Goal: Check status: Check status

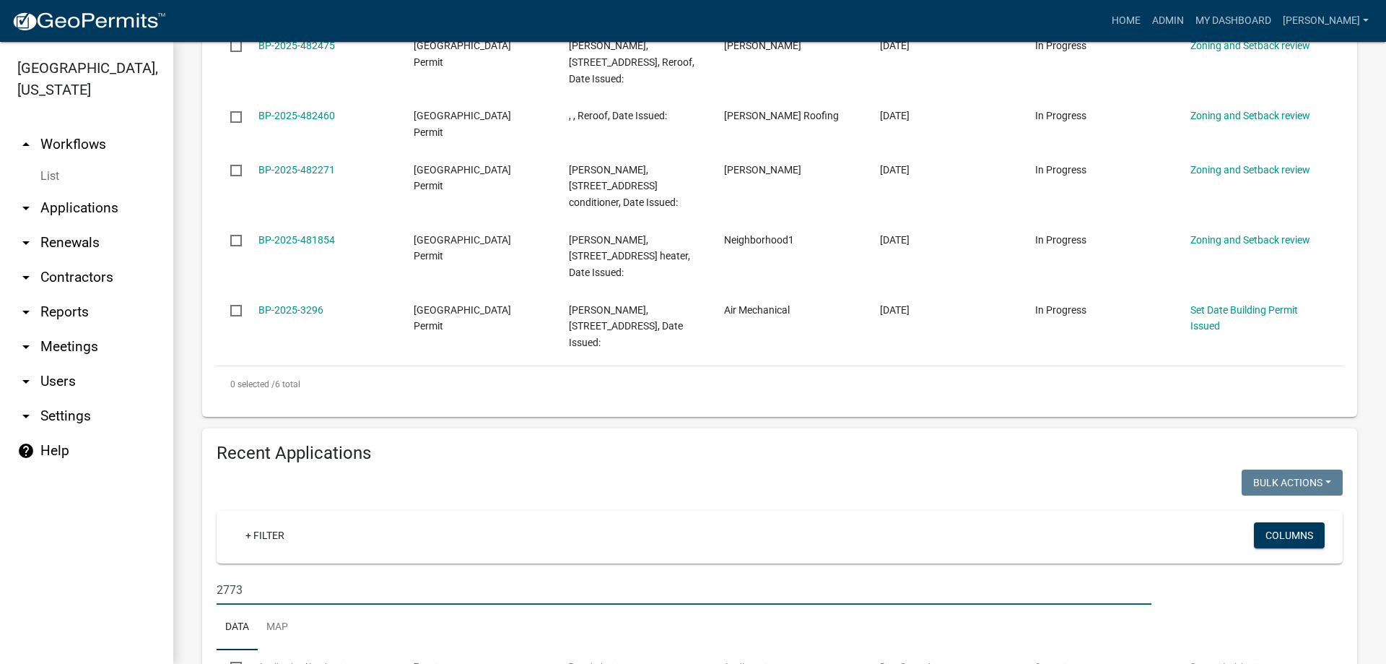
scroll to position [748, 0]
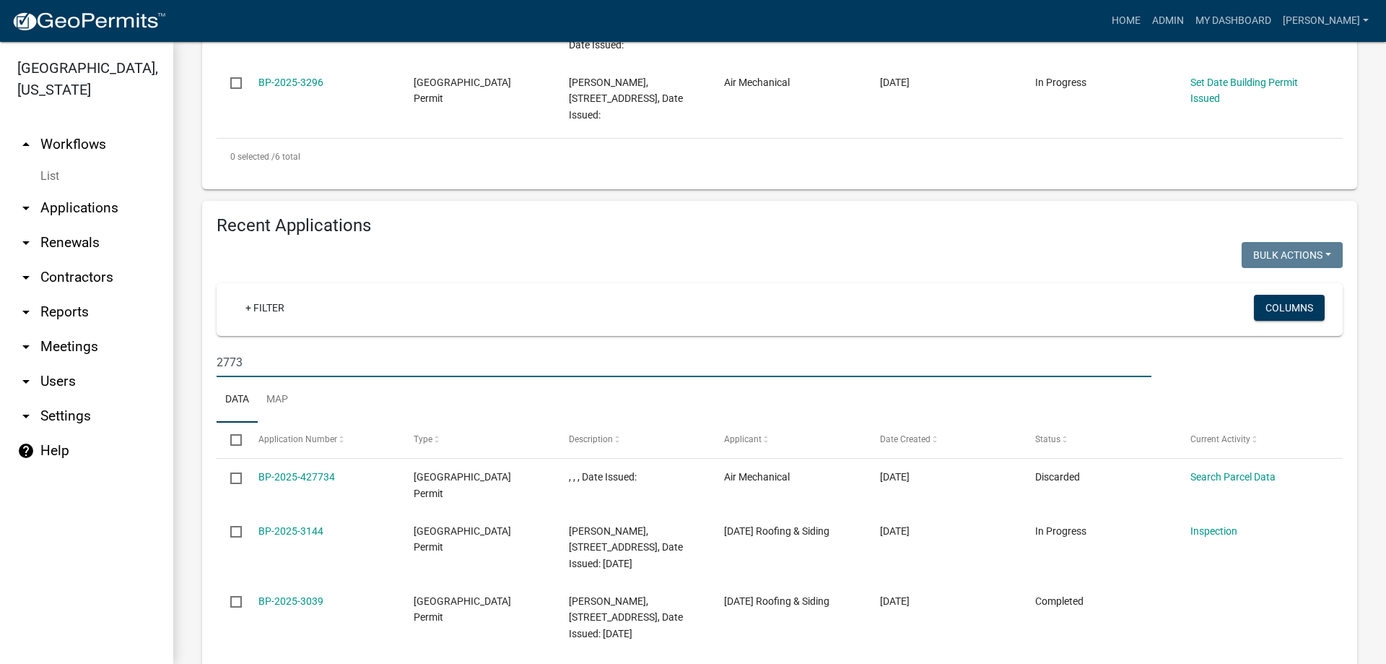
drag, startPoint x: 266, startPoint y: 357, endPoint x: 162, endPoint y: 347, distance: 104.5
click at [162, 360] on div "[GEOGRAPHIC_DATA], [US_STATE] arrow_drop_up Workflows List arrow_drop_down Appl…" at bounding box center [693, 353] width 1386 height 622
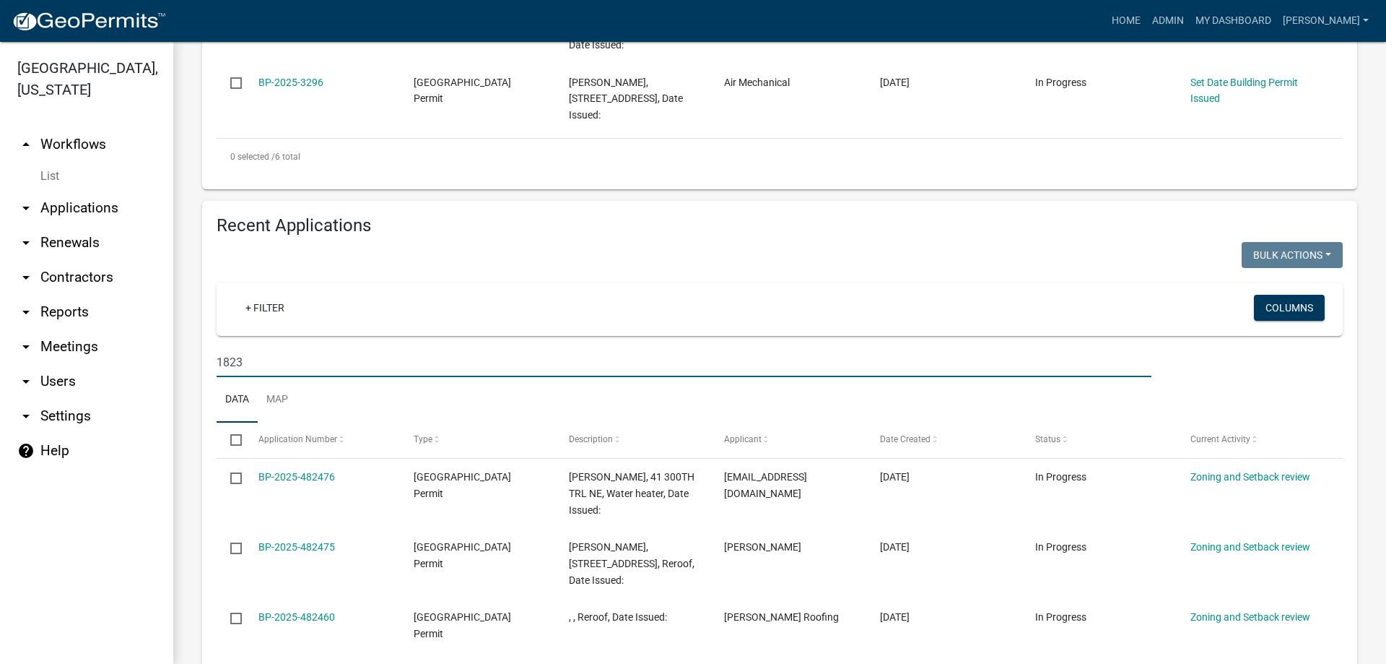
type input "1823"
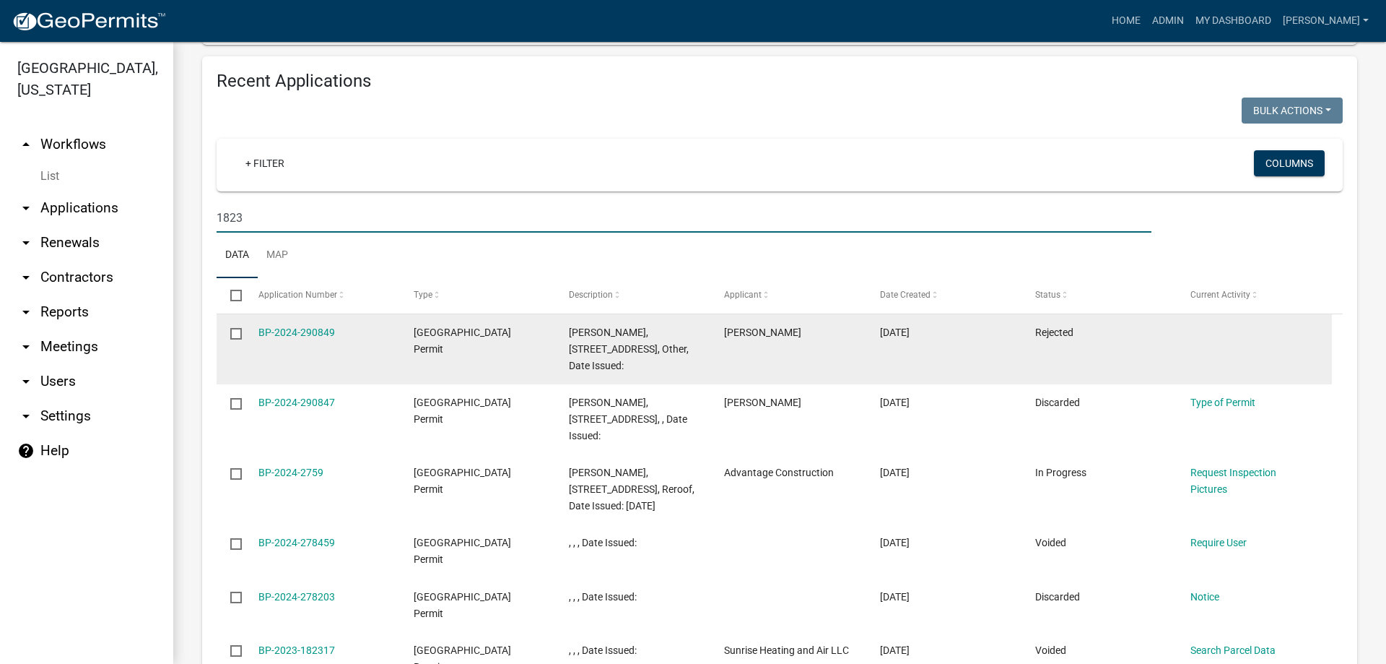
scroll to position [965, 0]
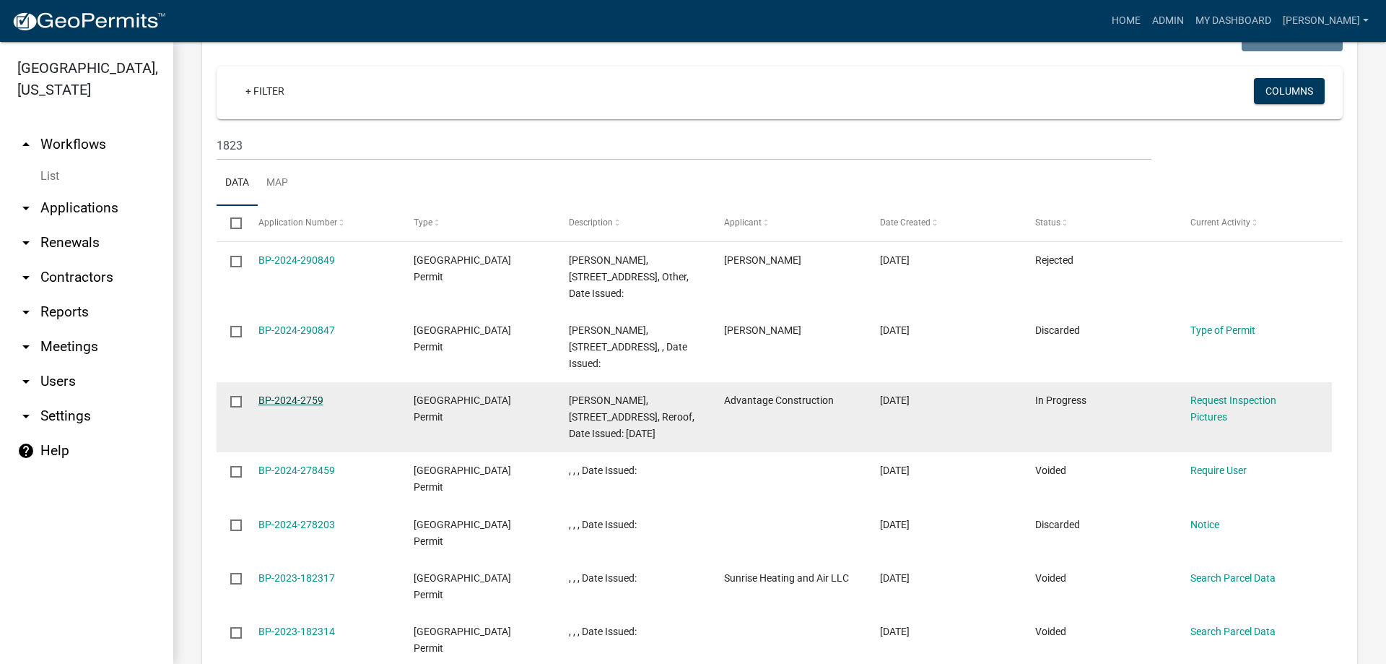
click at [266, 399] on link "BP-2024-2759" at bounding box center [290, 400] width 65 height 12
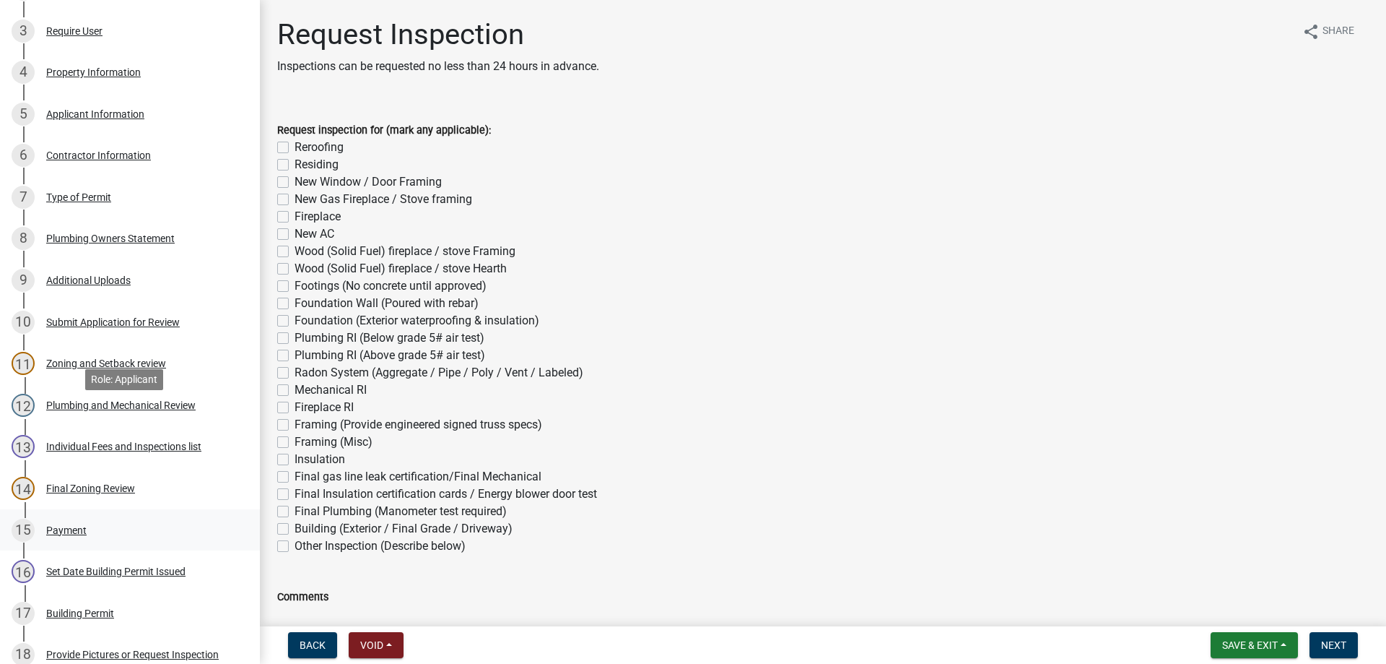
scroll to position [505, 0]
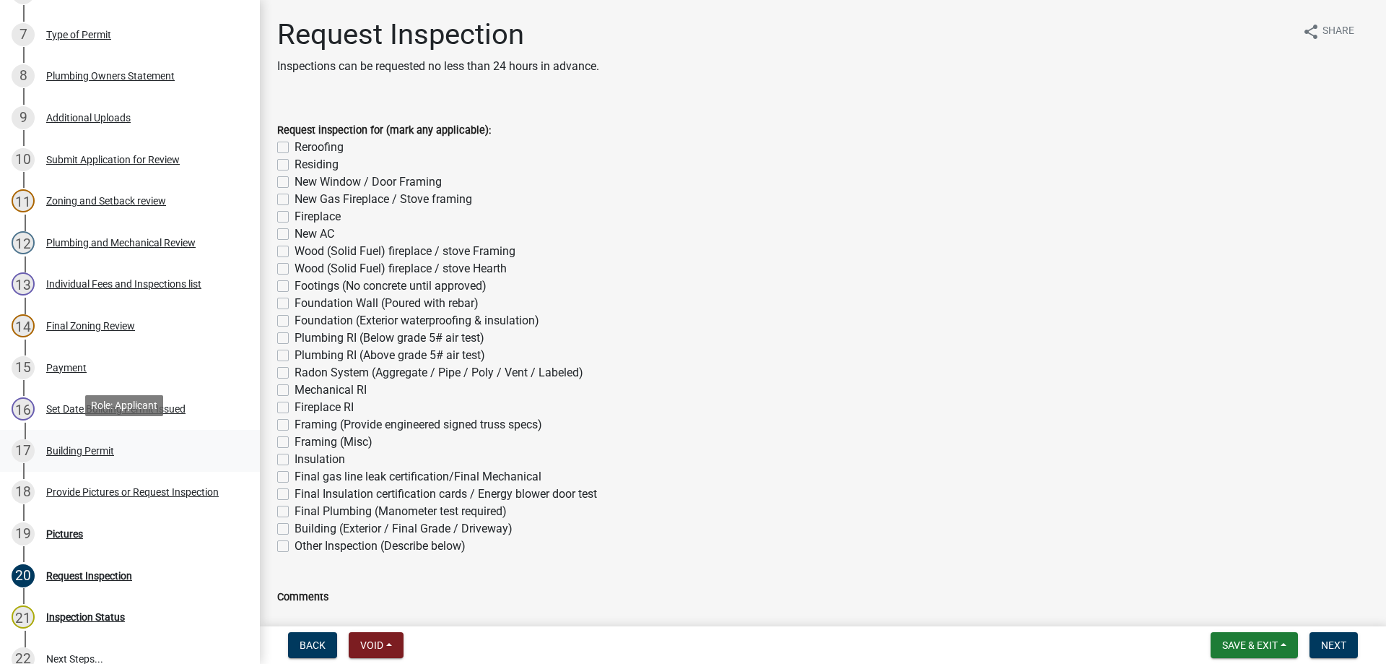
click at [103, 448] on div "Building Permit" at bounding box center [80, 450] width 68 height 10
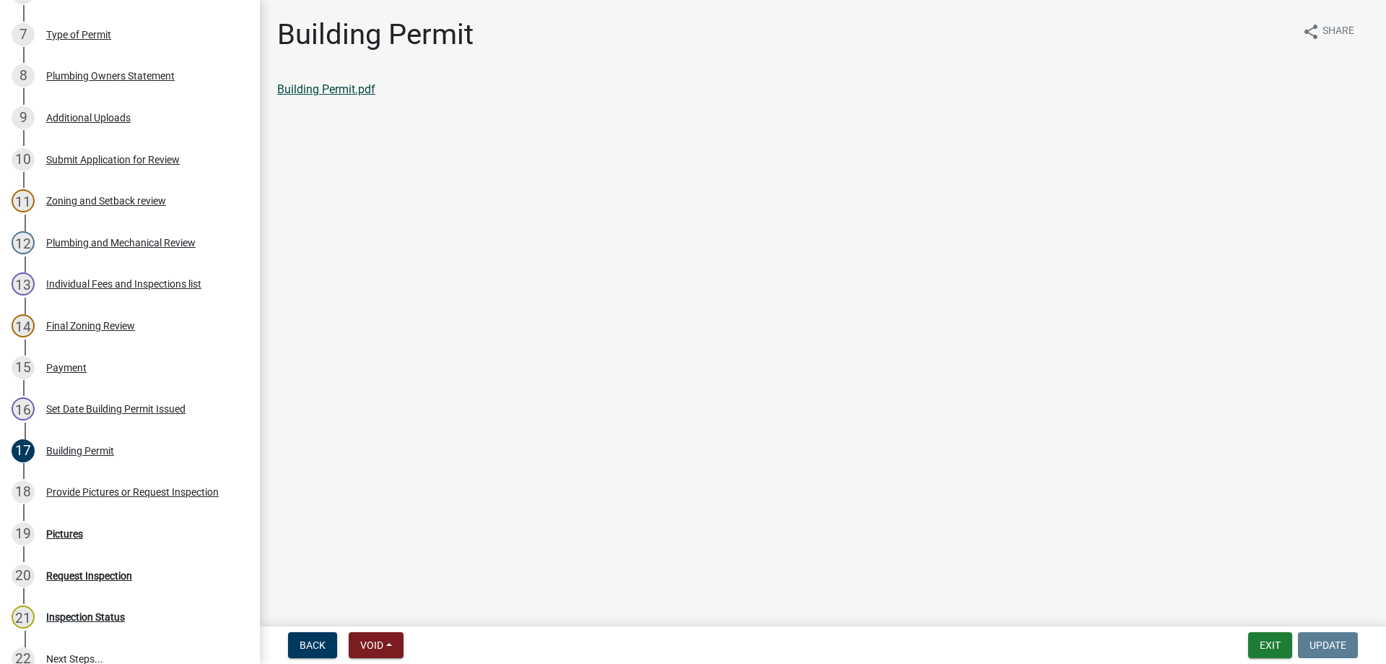
click at [321, 86] on link "Building Permit.pdf" at bounding box center [326, 89] width 98 height 14
